Goal: Find specific page/section: Find specific page/section

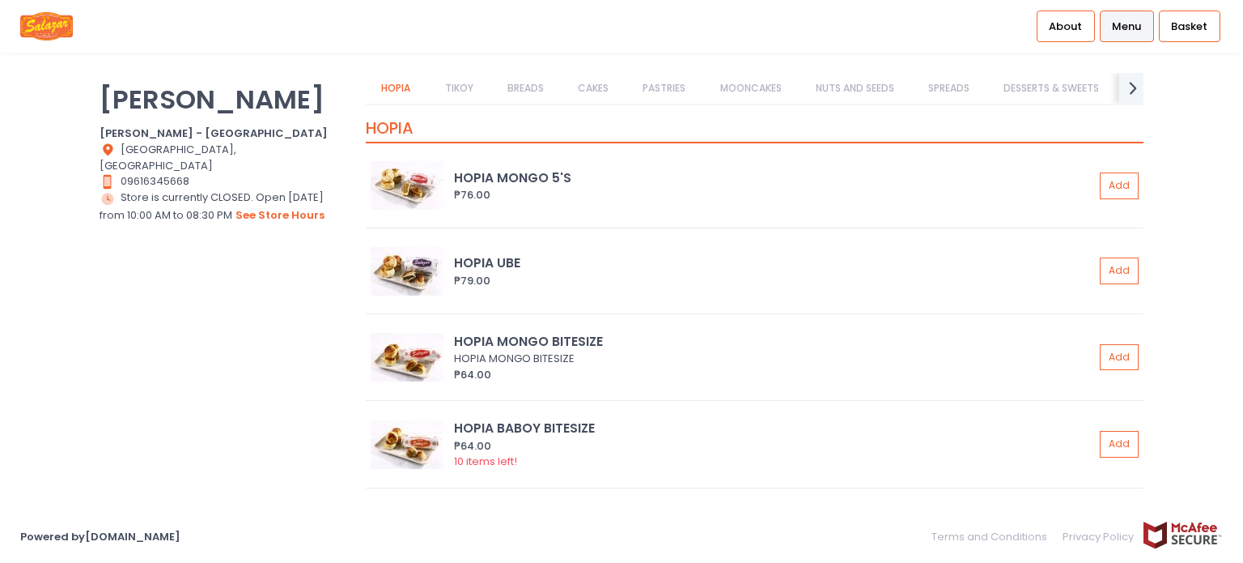
click at [261, 381] on div "[PERSON_NAME] Bakery [PERSON_NAME] Bakery - [GEOGRAPHIC_DATA] Location Created …" at bounding box center [223, 273] width 266 height 401
click at [463, 91] on link "TIKOY" at bounding box center [459, 88] width 60 height 31
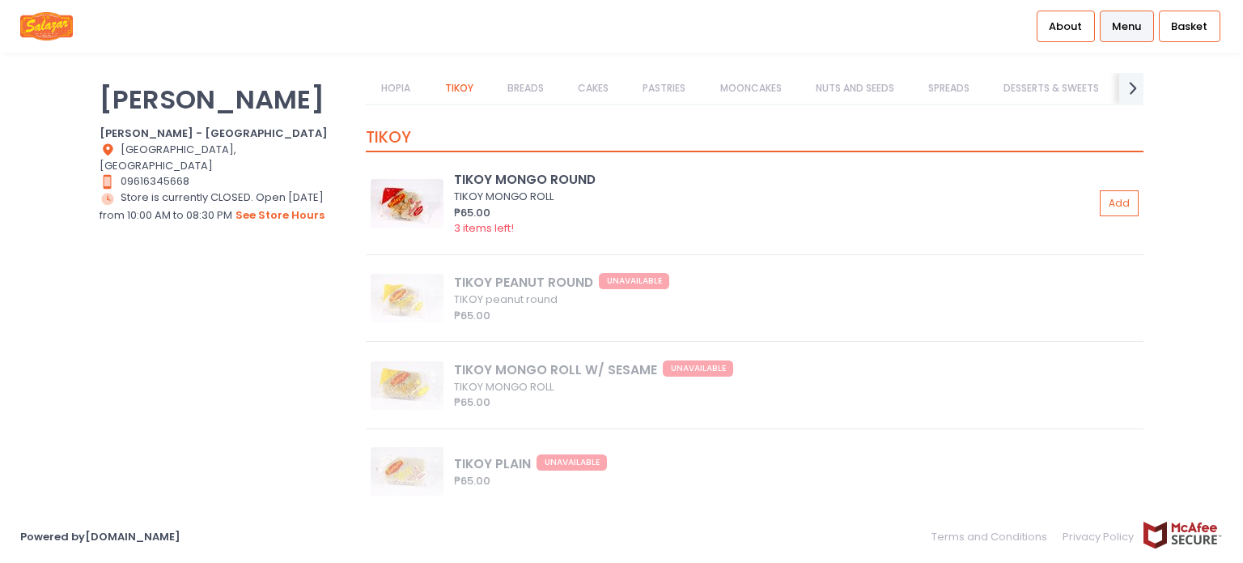
scroll to position [1765, 0]
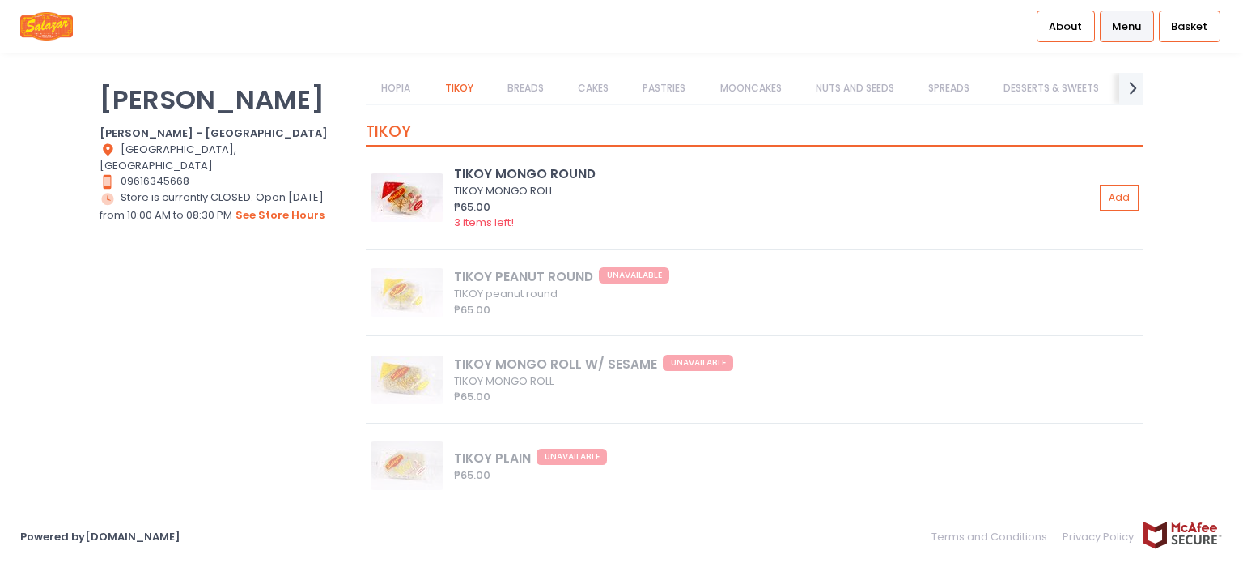
click at [522, 84] on link "BREADS" at bounding box center [525, 88] width 68 height 31
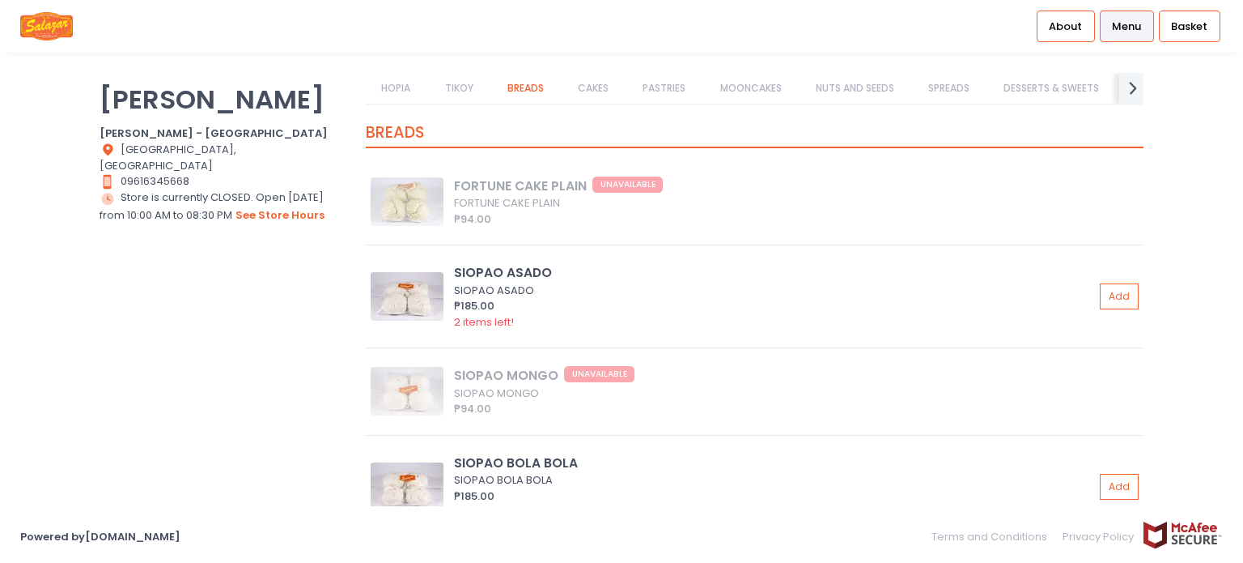
scroll to position [2267, 0]
click at [584, 96] on link "CAKES" at bounding box center [594, 88] width 62 height 31
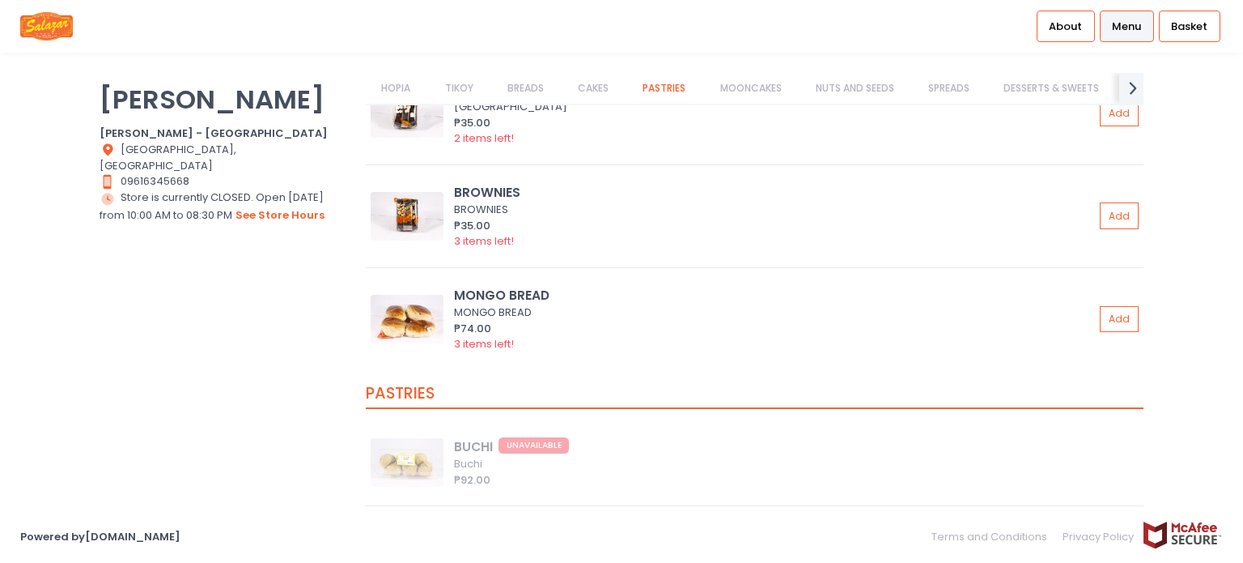
scroll to position [6899, 0]
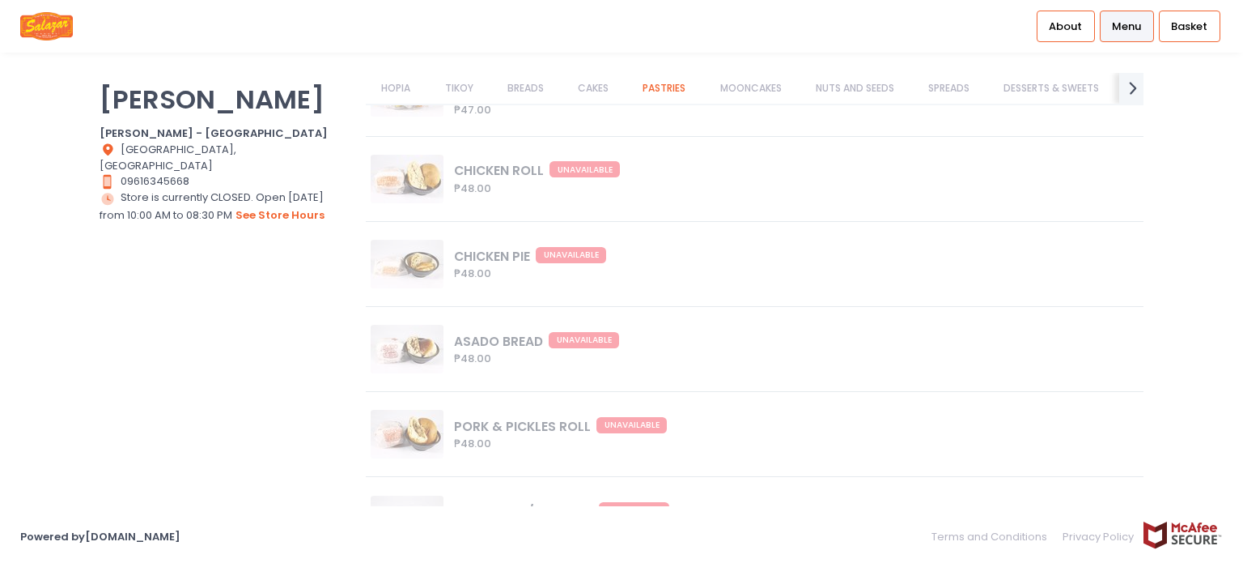
click at [743, 87] on link "MOONCAKES" at bounding box center [750, 88] width 93 height 31
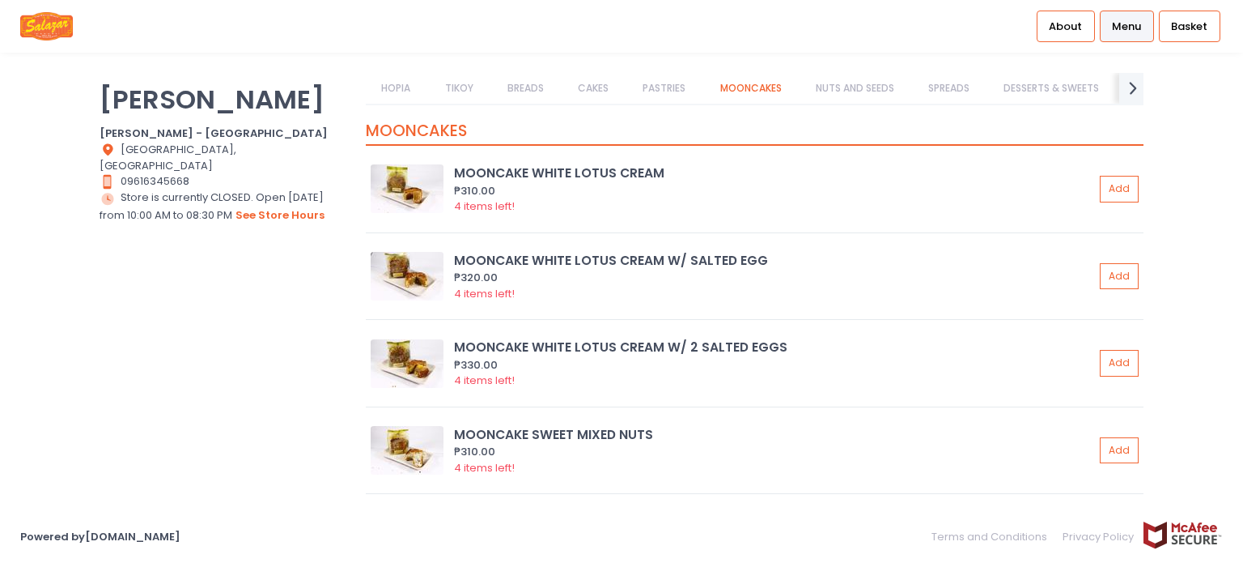
click at [833, 87] on link "NUTS AND SEEDS" at bounding box center [855, 88] width 110 height 31
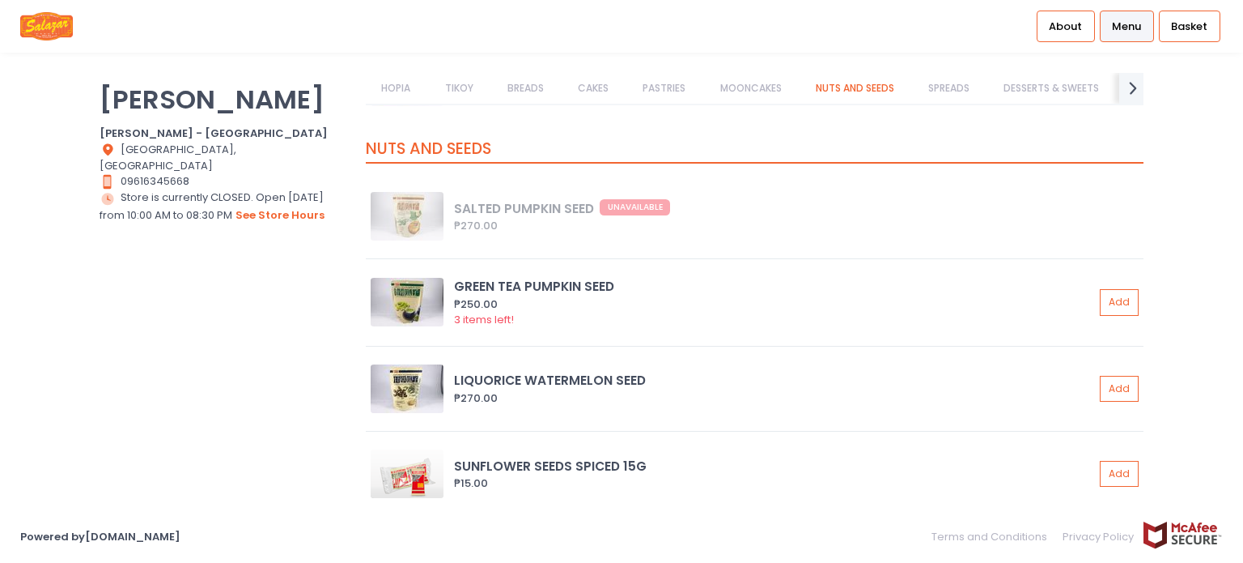
scroll to position [9182, 0]
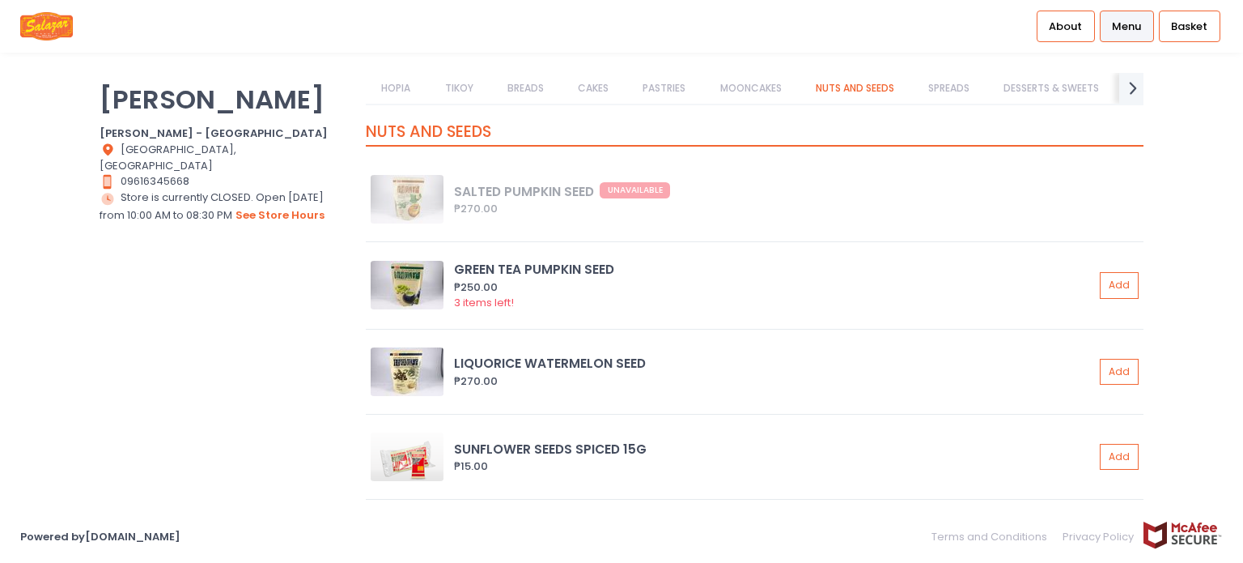
click at [890, 87] on link "NUTS AND SEEDS" at bounding box center [855, 88] width 110 height 31
click at [962, 87] on link "SPREADS" at bounding box center [949, 88] width 73 height 31
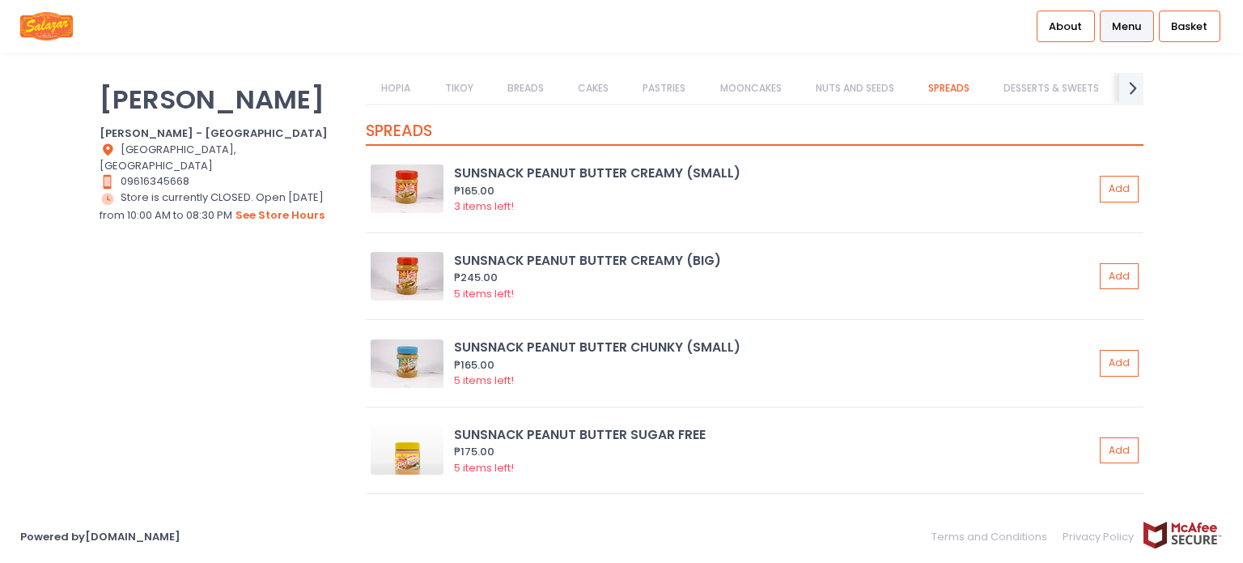
scroll to position [10446, 0]
